Goal: Communication & Community: Answer question/provide support

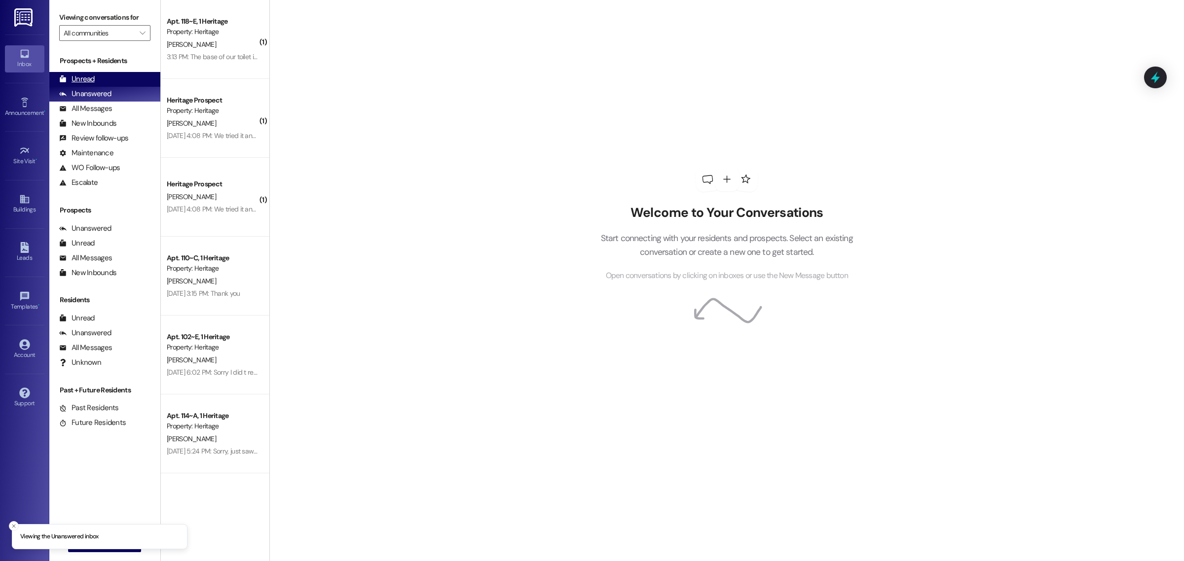
click at [115, 78] on div "Unread (0)" at bounding box center [104, 79] width 111 height 15
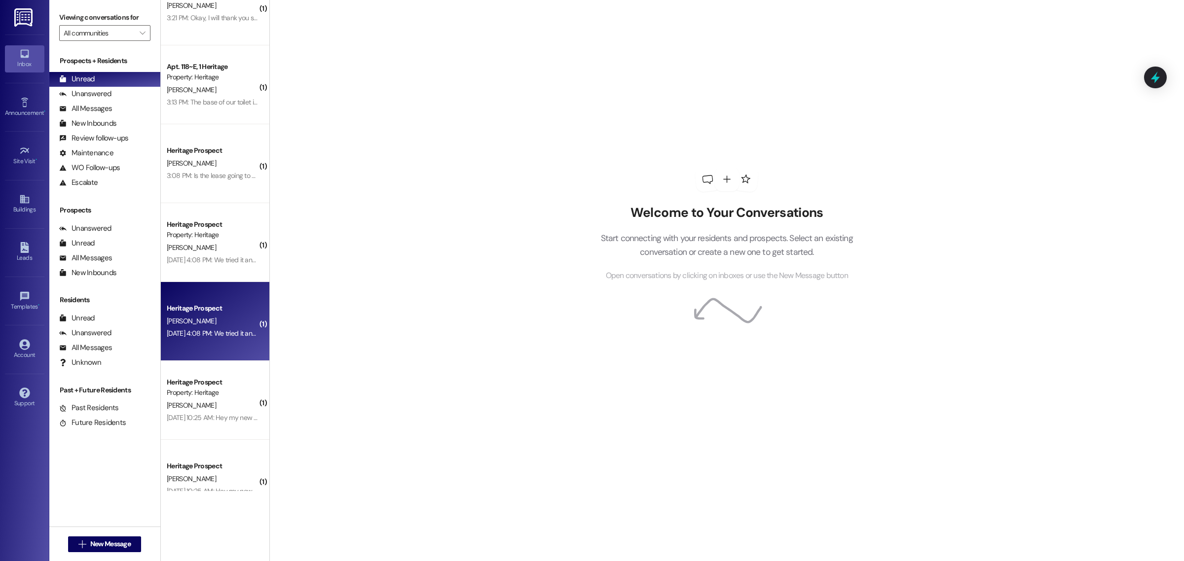
scroll to position [61, 0]
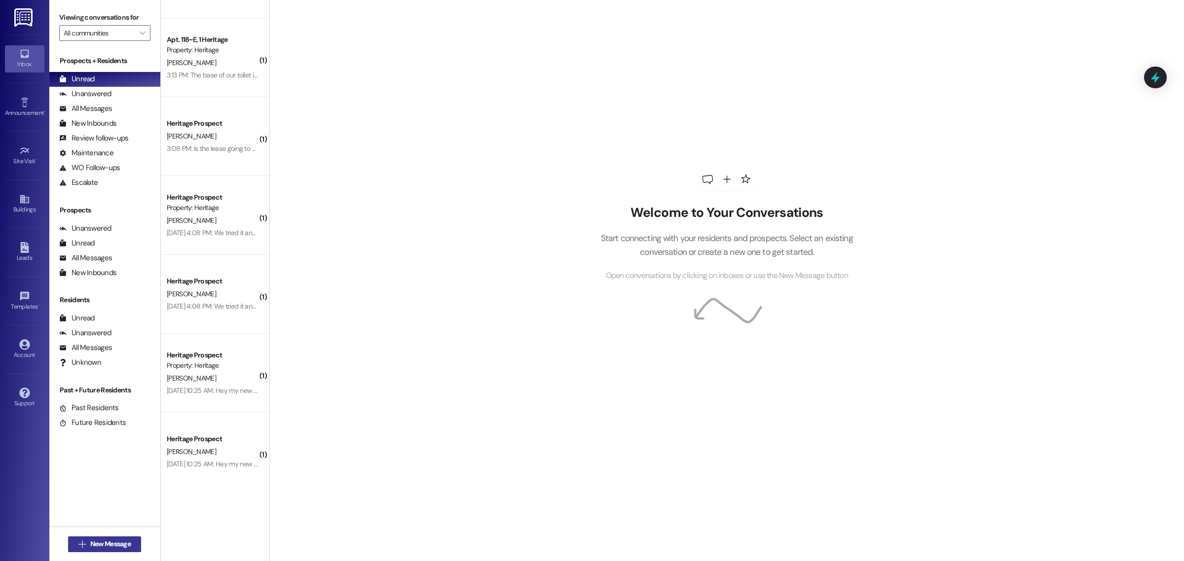
click at [81, 541] on icon "" at bounding box center [81, 545] width 7 height 8
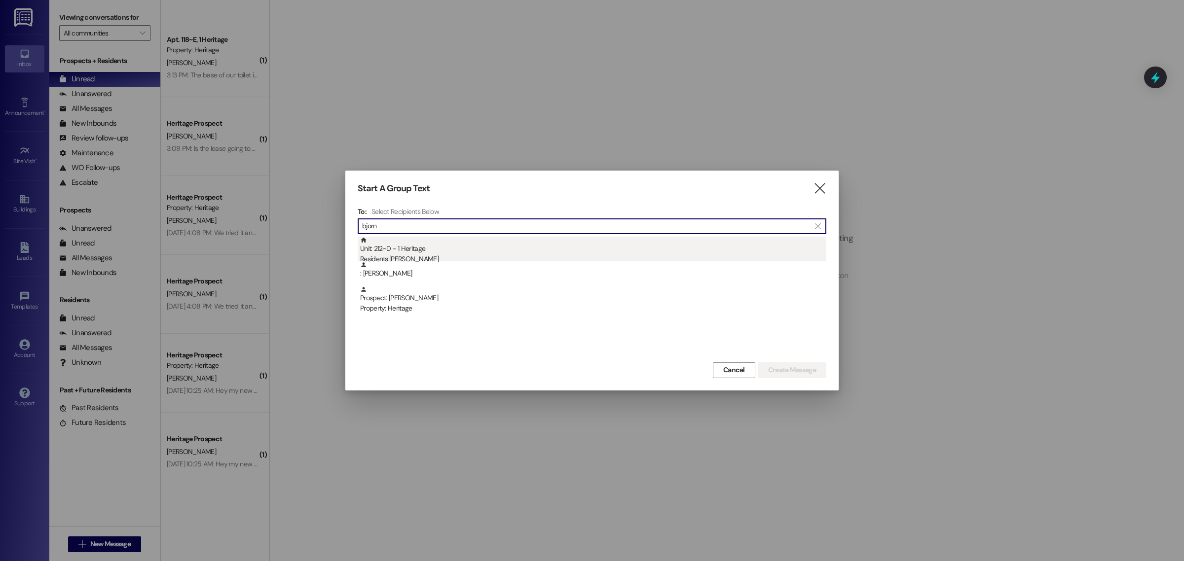
type input "bjorn"
click at [427, 247] on div "Unit: 212~D - 1 Heritage Residents: Ryan Bjornberg" at bounding box center [593, 251] width 466 height 28
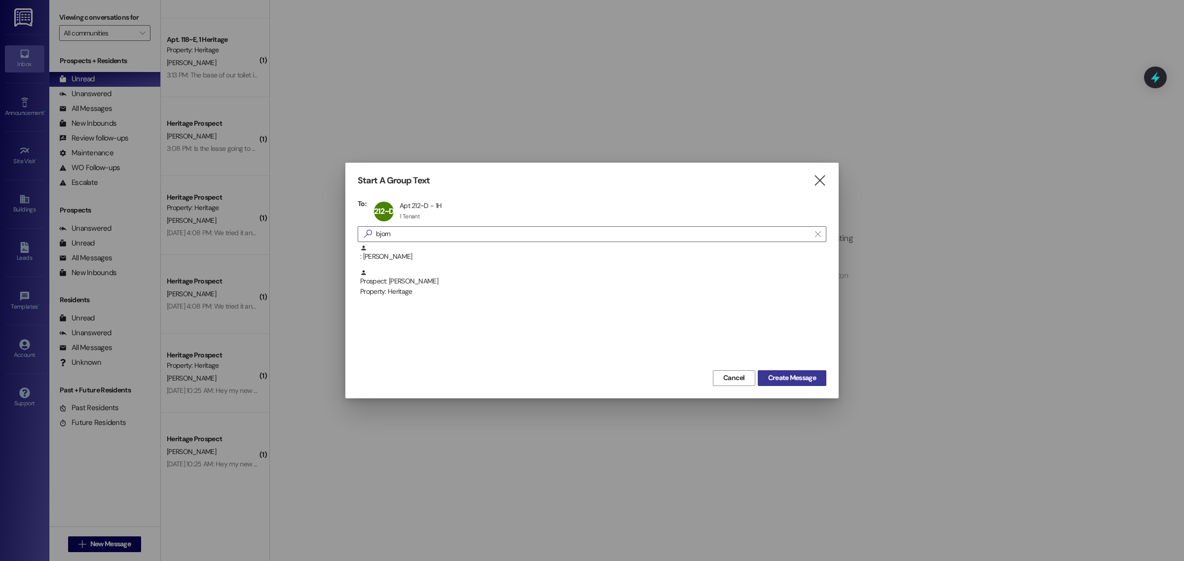
click at [799, 383] on button "Create Message" at bounding box center [792, 378] width 69 height 16
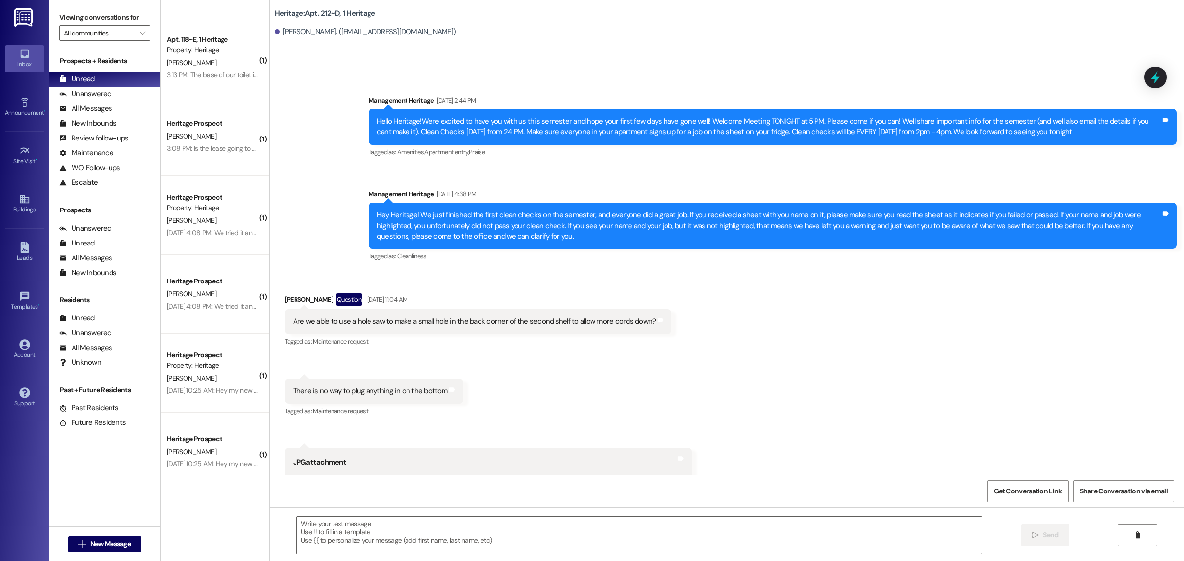
scroll to position [14328, 0]
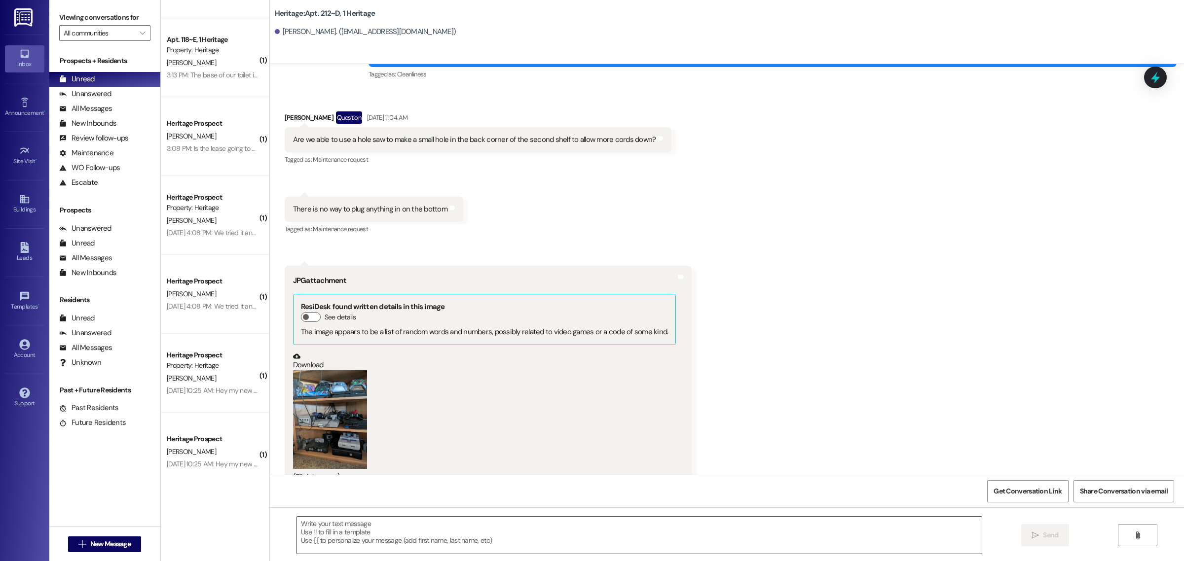
click at [345, 536] on textarea at bounding box center [639, 535] width 685 height 37
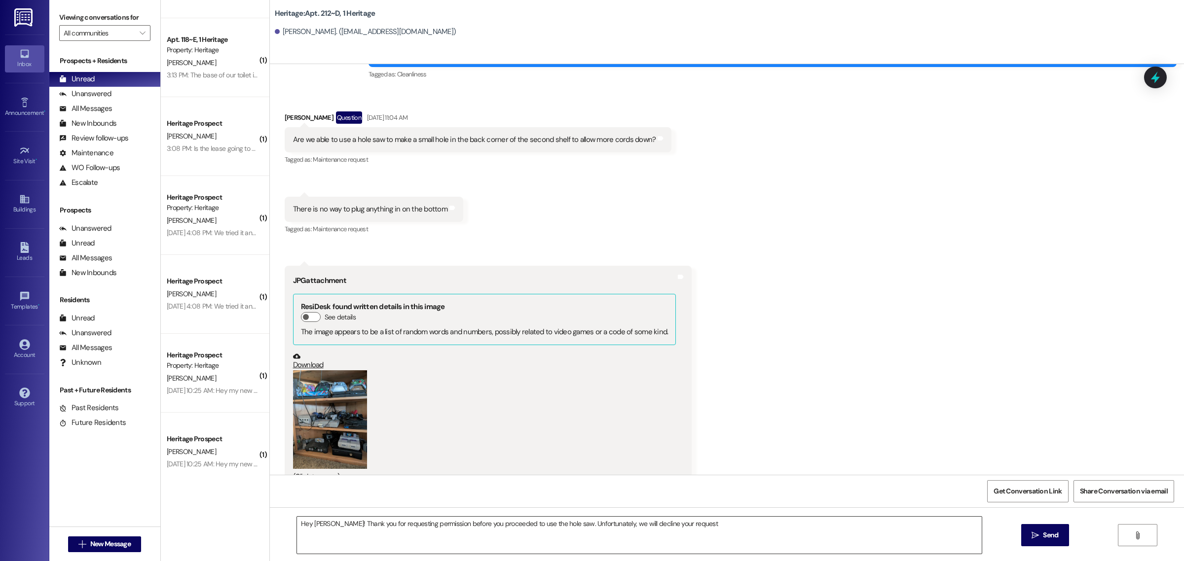
click at [780, 529] on textarea "Hey Ryan! Thank you for requesting permission before you proceeded to use the h…" at bounding box center [639, 535] width 685 height 37
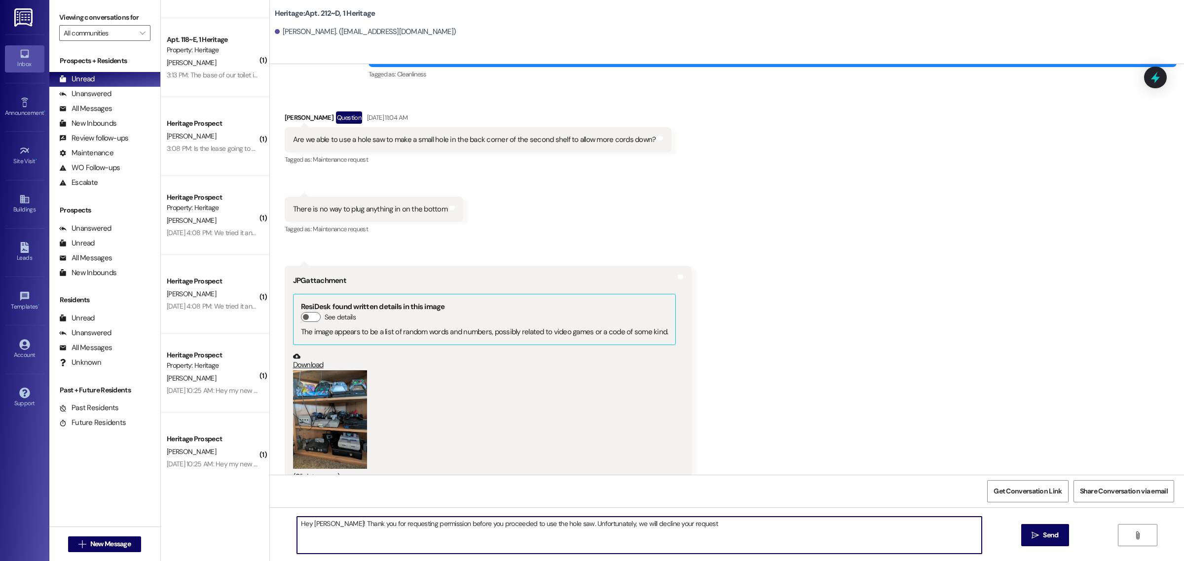
click at [615, 524] on textarea "Hey Ryan! Thank you for requesting permission before you proceeded to use the h…" at bounding box center [639, 535] width 685 height 37
click at [744, 522] on textarea "Hey Ryan! Thank you for requesting permission before you proceeded to use the h…" at bounding box center [639, 535] width 685 height 37
click at [309, 418] on button "Zoom image" at bounding box center [330, 419] width 74 height 98
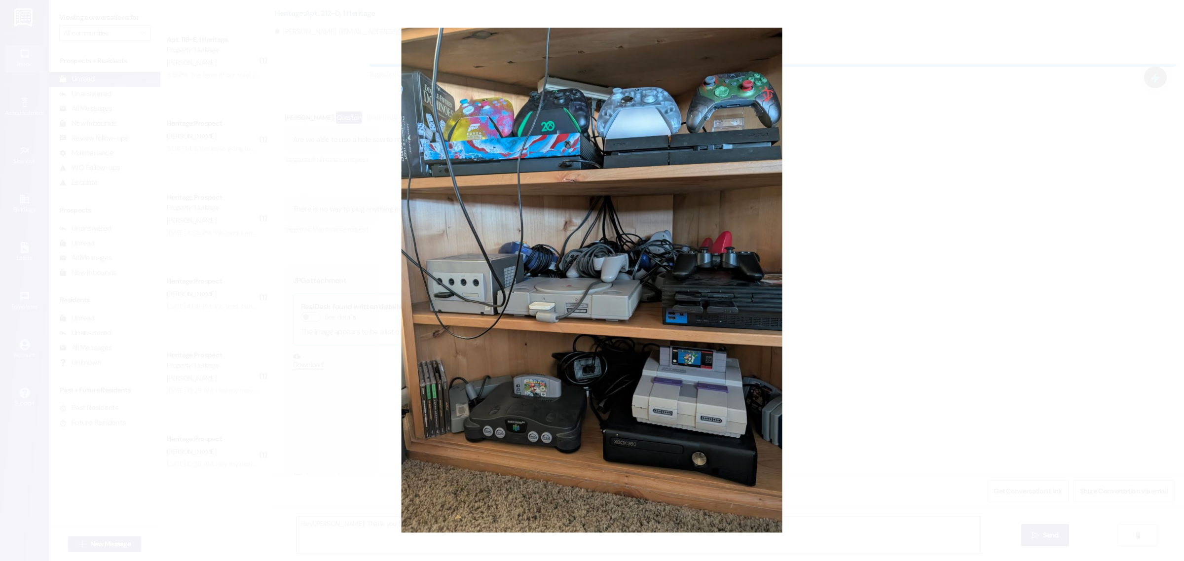
click at [862, 388] on button "Unzoom image" at bounding box center [592, 280] width 1184 height 561
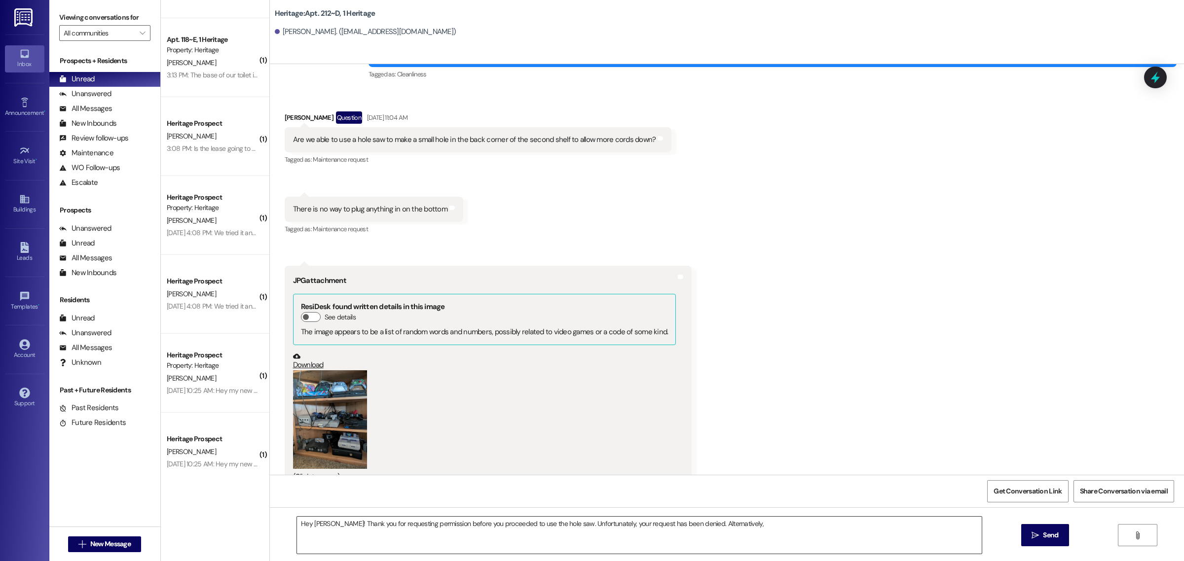
click at [756, 524] on textarea "Hey Ryan! Thank you for requesting permission before you proceeded to use the h…" at bounding box center [639, 535] width 685 height 37
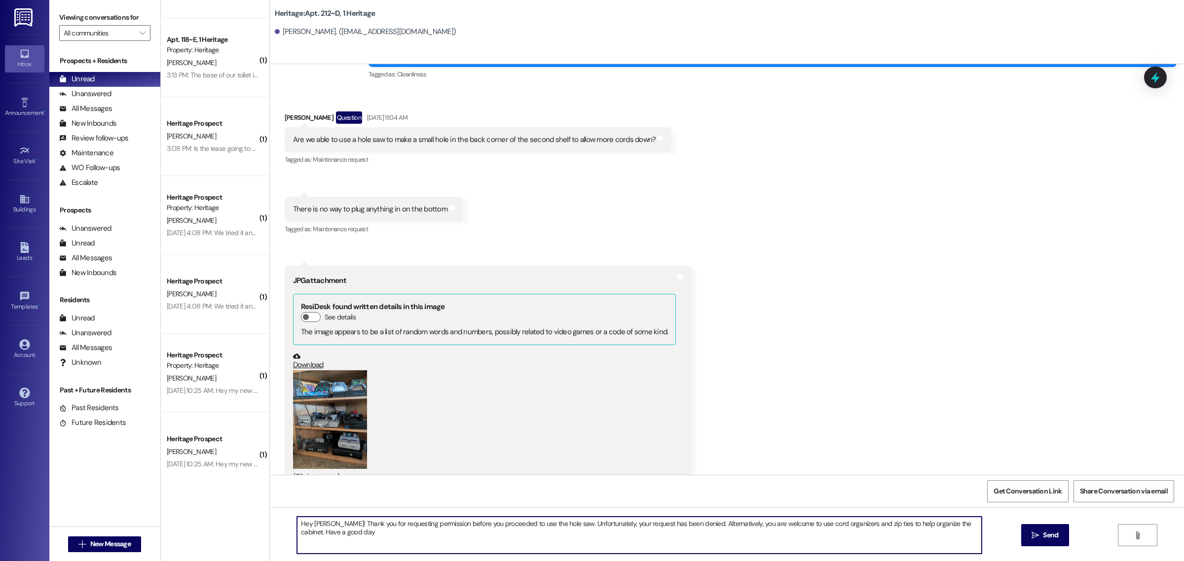
type textarea "Hey Ryan! Thank you for requesting permission before you proceeded to use the h…"
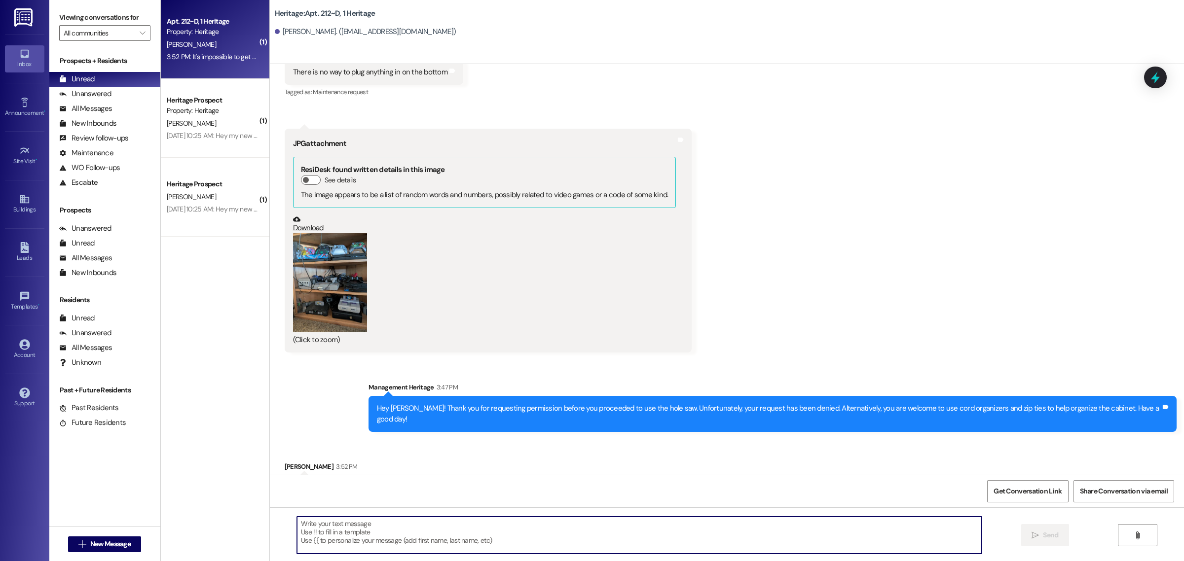
scroll to position [14466, 0]
click at [321, 256] on button "Zoom image" at bounding box center [330, 282] width 74 height 98
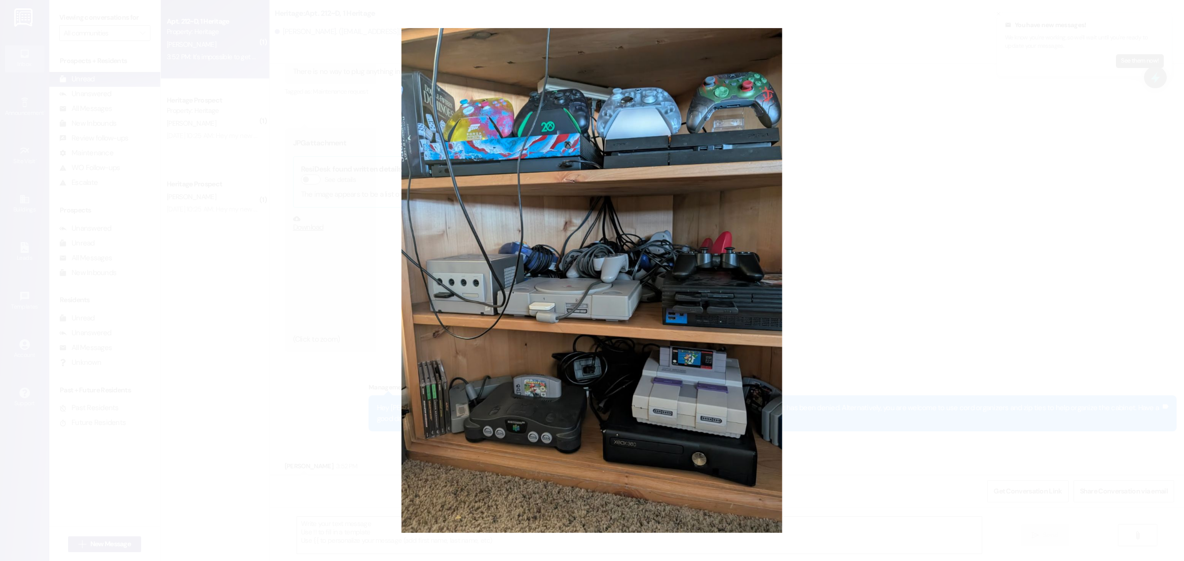
scroll to position [14465, 0]
click at [920, 309] on button "Unzoom image" at bounding box center [592, 280] width 1184 height 561
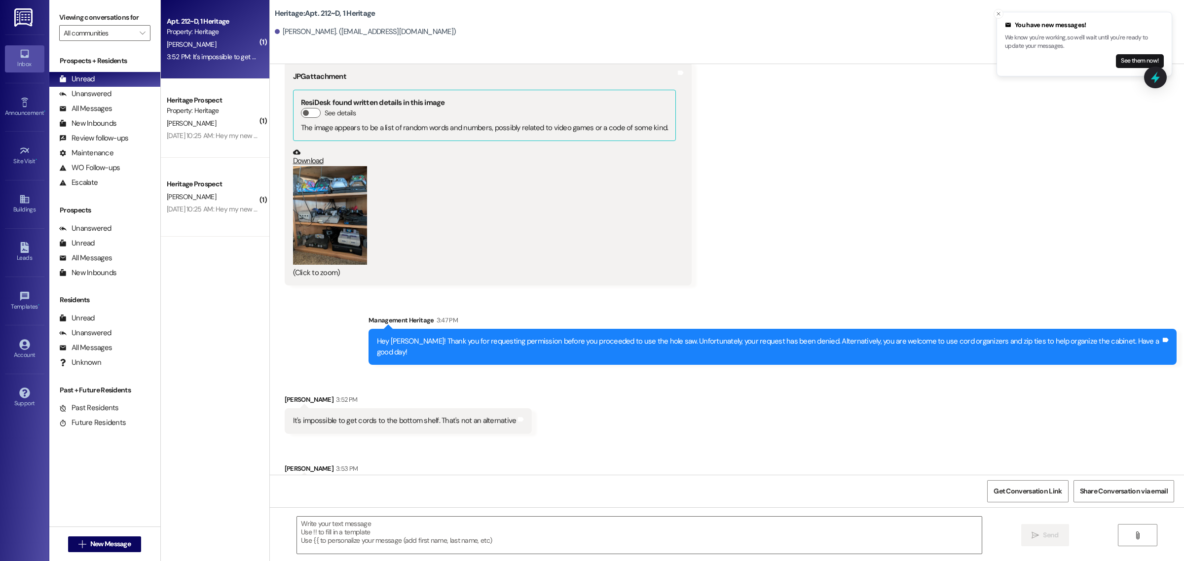
scroll to position [14534, 0]
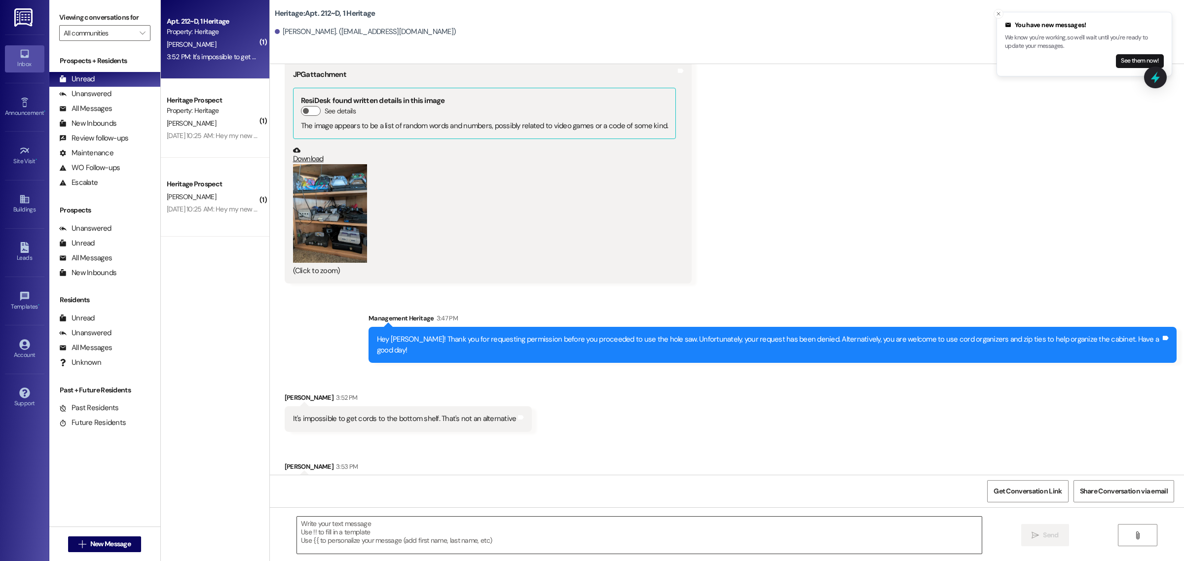
click at [342, 539] on textarea at bounding box center [639, 535] width 685 height 37
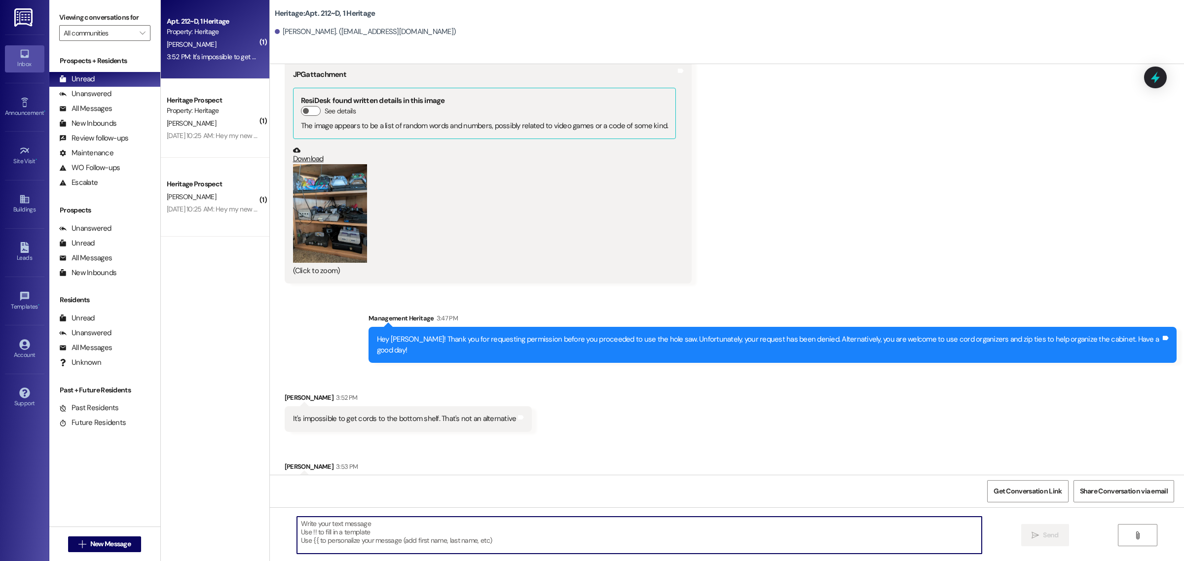
click at [359, 536] on textarea at bounding box center [639, 535] width 685 height 37
paste textarea "[Resident’s Name], altering the property by drilling holes or making modificati…"
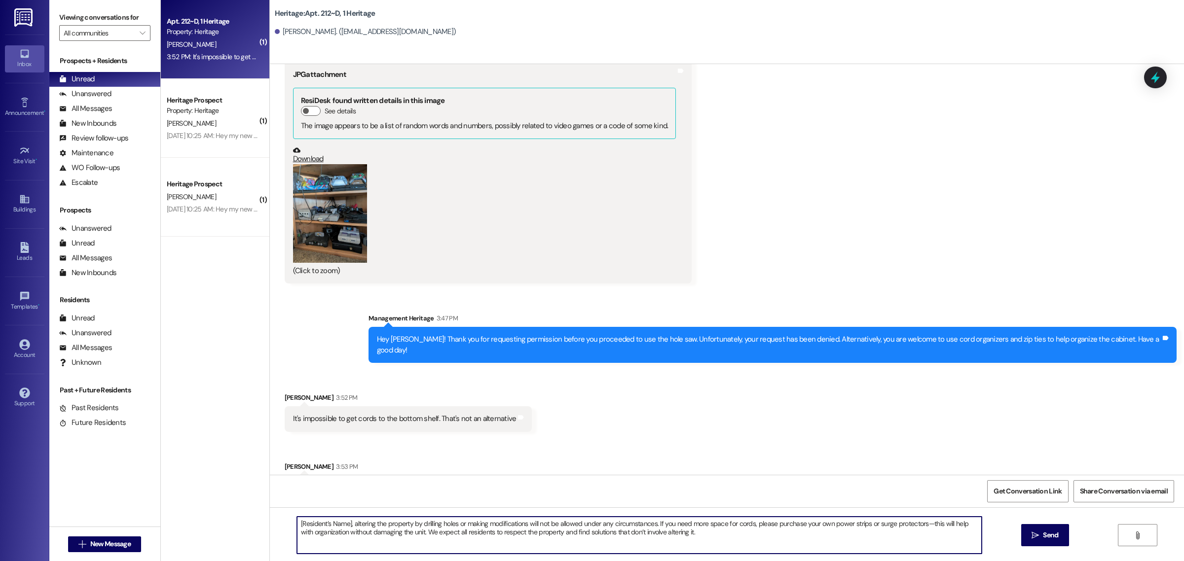
click at [348, 524] on textarea "[Resident’s Name], altering the property by drilling holes or making modificati…" at bounding box center [639, 535] width 685 height 37
click at [706, 539] on textarea "Ryan, altering the property by drilling holes or making modifications will not …" at bounding box center [639, 535] width 685 height 37
drag, startPoint x: 886, startPoint y: 525, endPoint x: 835, endPoint y: 526, distance: 50.8
click at [835, 526] on textarea "Ryan, altering the property by drilling holes or making modifications will not …" at bounding box center [639, 535] width 685 height 37
click at [869, 531] on textarea "Ryan, altering the property by drilling holes or making modifications will not …" at bounding box center [639, 535] width 685 height 37
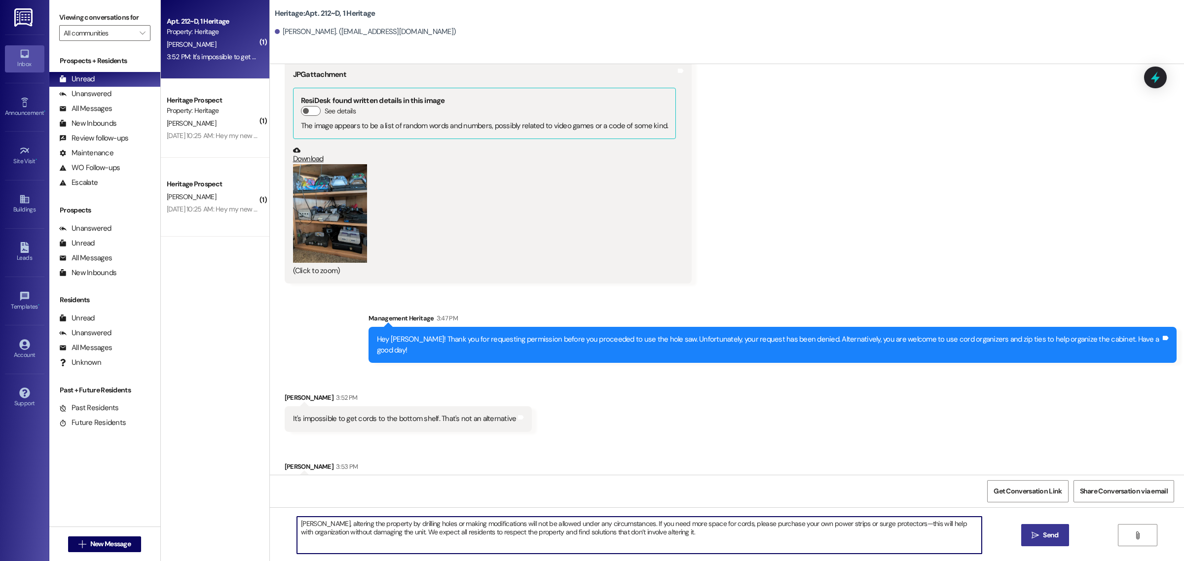
type textarea "Ryan, altering the property by drilling holes or making modifications will not …"
click at [1043, 536] on span "Send" at bounding box center [1050, 535] width 15 height 10
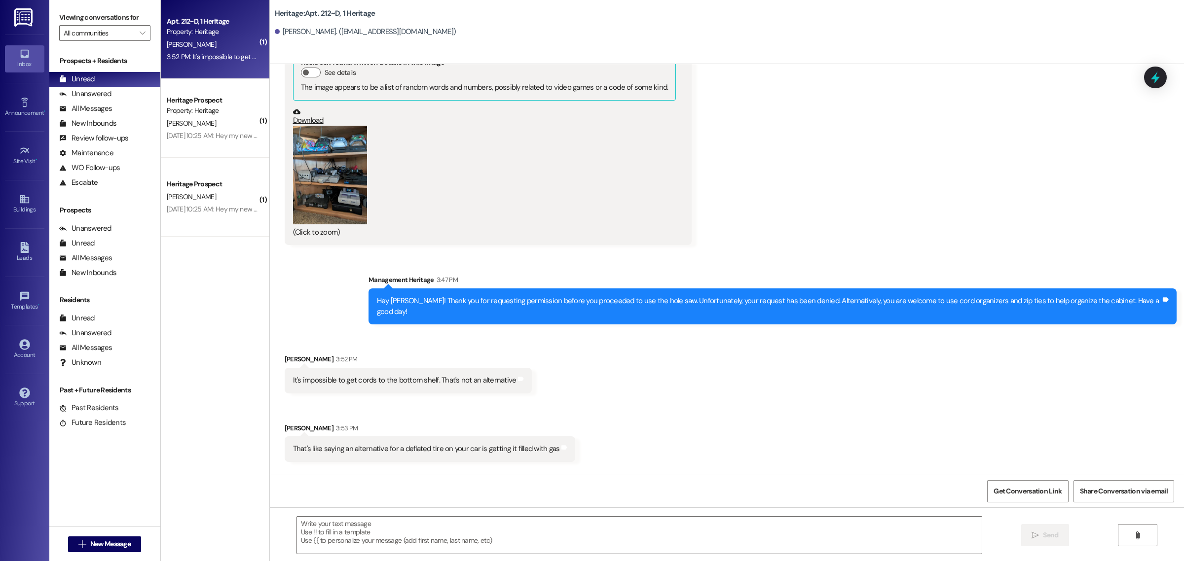
scroll to position [14614, 0]
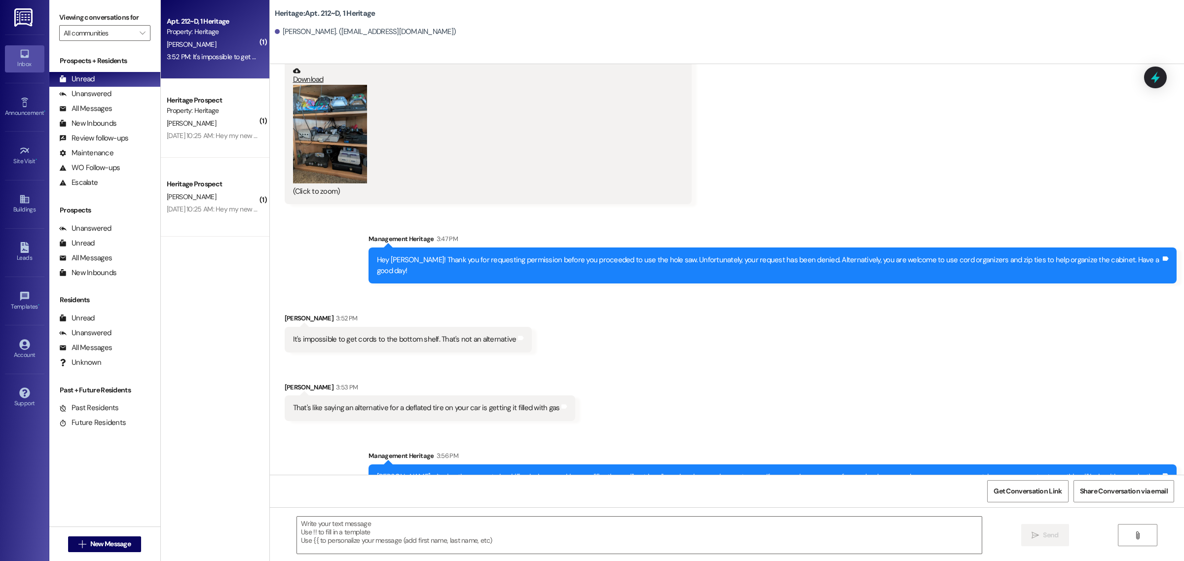
click at [804, 325] on div "Received via SMS Ryan Bjornberg 3:52 PM It's impossible to get cords to the bot…" at bounding box center [727, 360] width 914 height 138
click at [338, 109] on button "Zoom image" at bounding box center [330, 134] width 74 height 98
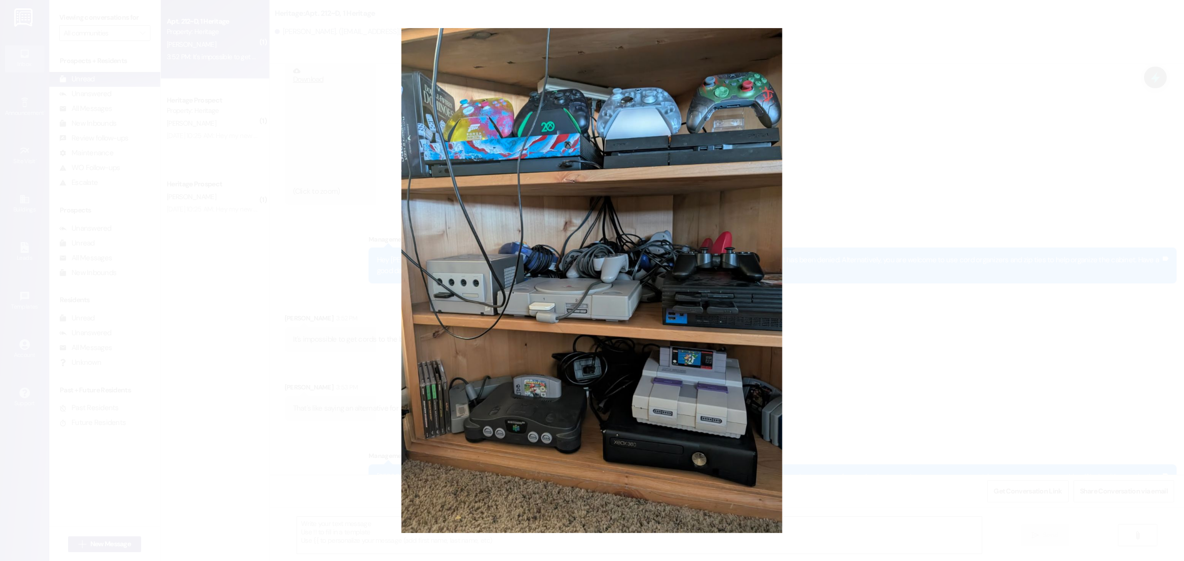
click at [704, 317] on button "Unzoom image" at bounding box center [592, 280] width 1184 height 561
